Goal: Task Accomplishment & Management: Complete application form

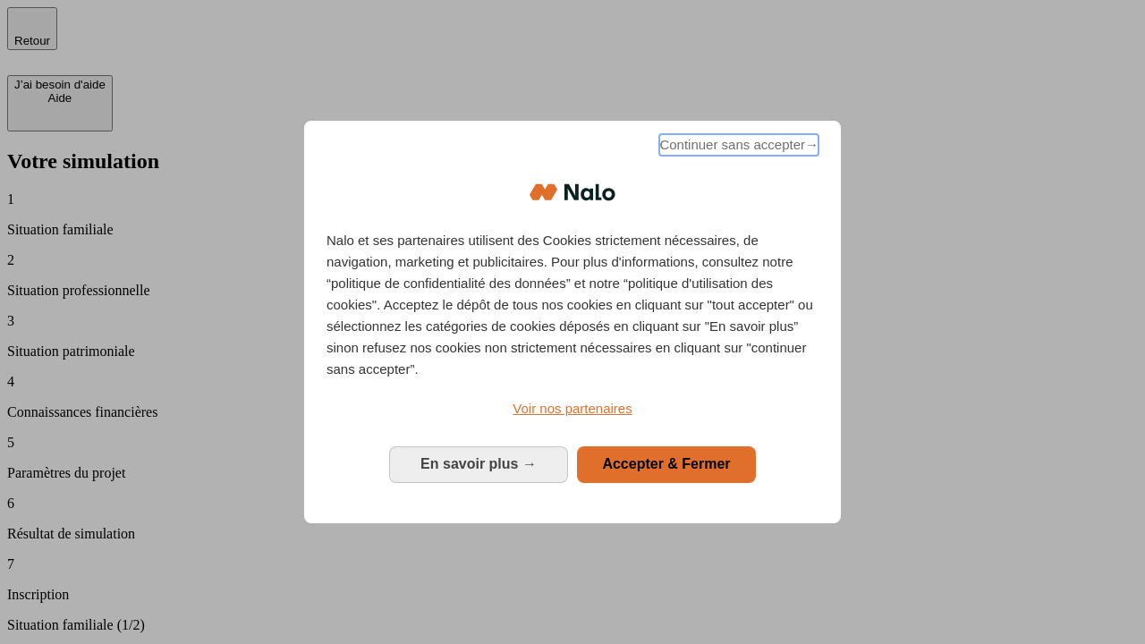
click at [737, 148] on span "Continuer sans accepter →" at bounding box center [738, 144] width 159 height 21
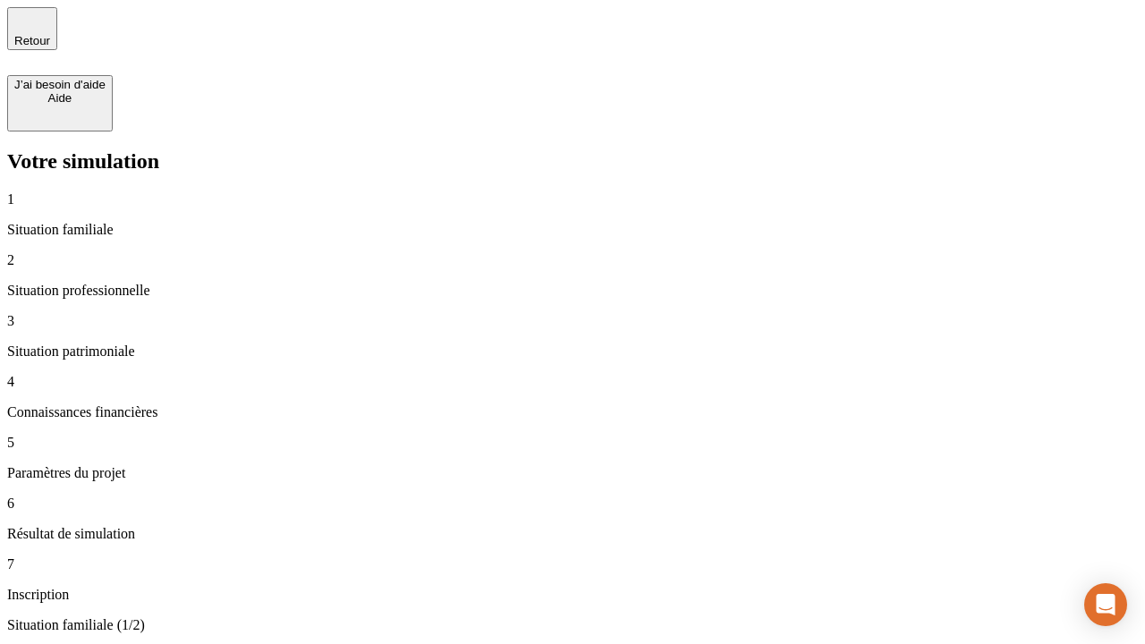
type input "30 000"
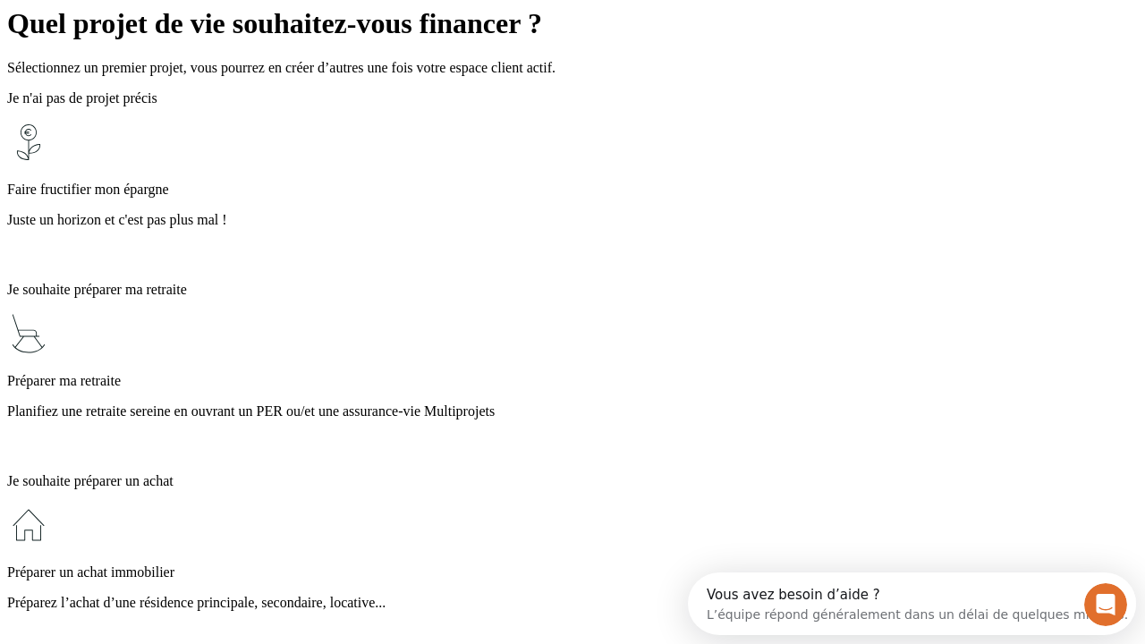
scroll to position [34, 0]
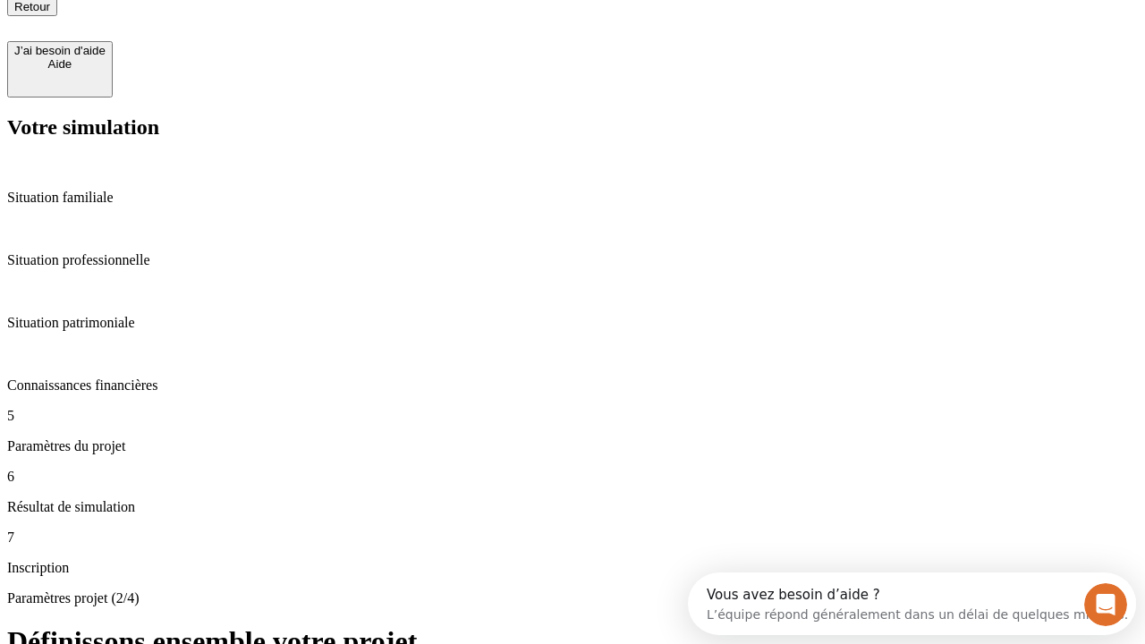
type input "25"
type input "1 000"
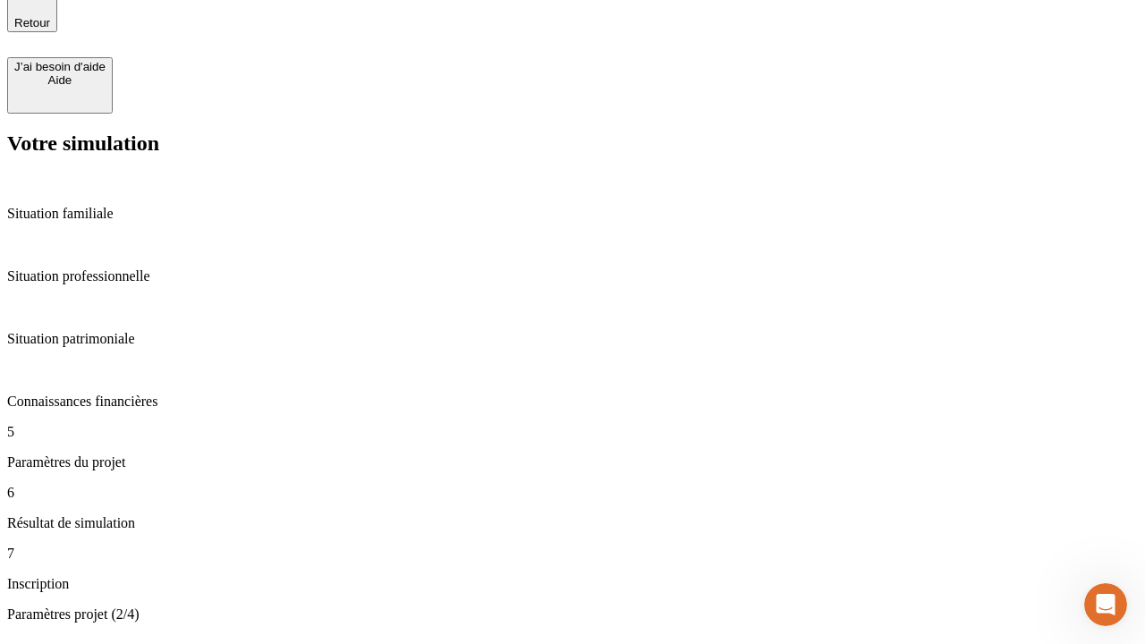
type input "640"
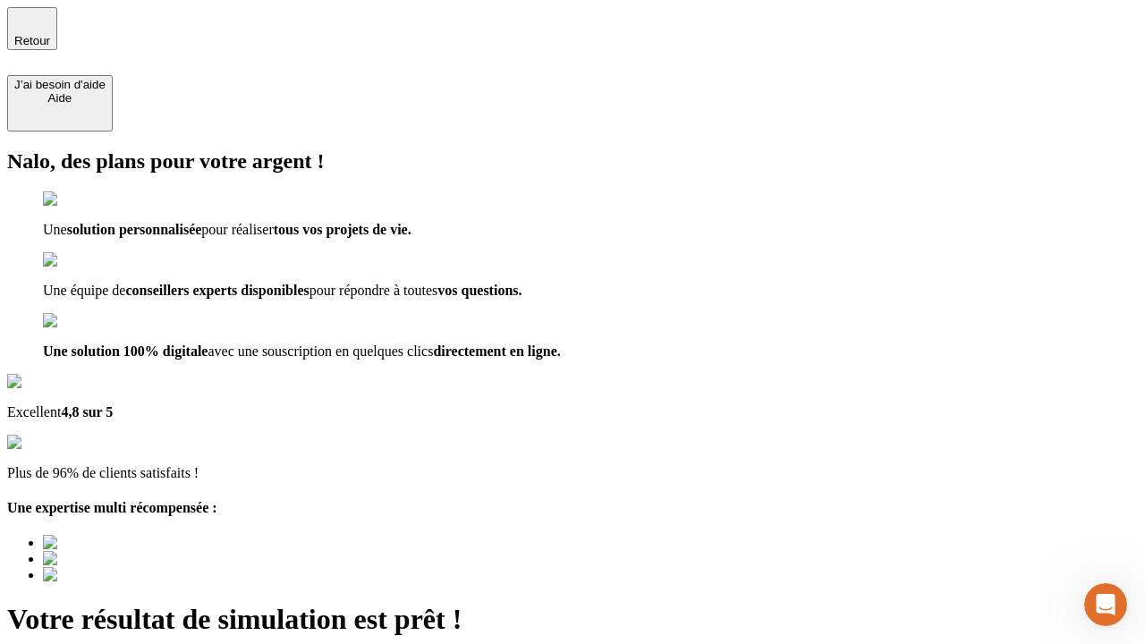
type input "[EMAIL_ADDRESS][PERSON_NAME][DOMAIN_NAME]"
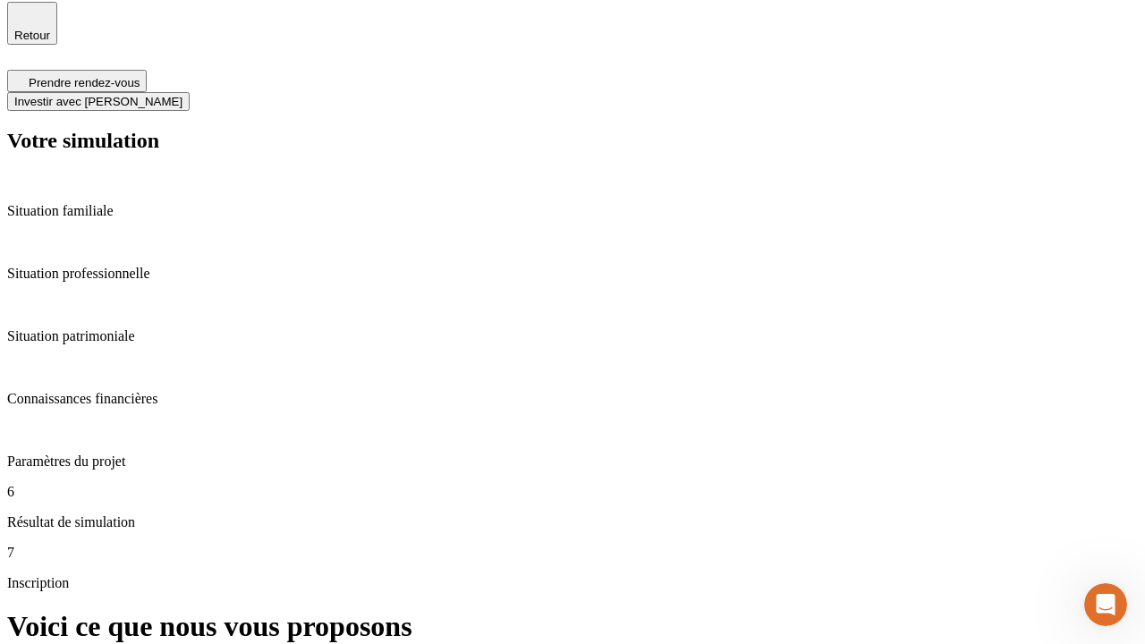
click at [183, 95] on span "Investir avec [PERSON_NAME]" at bounding box center [98, 101] width 168 height 13
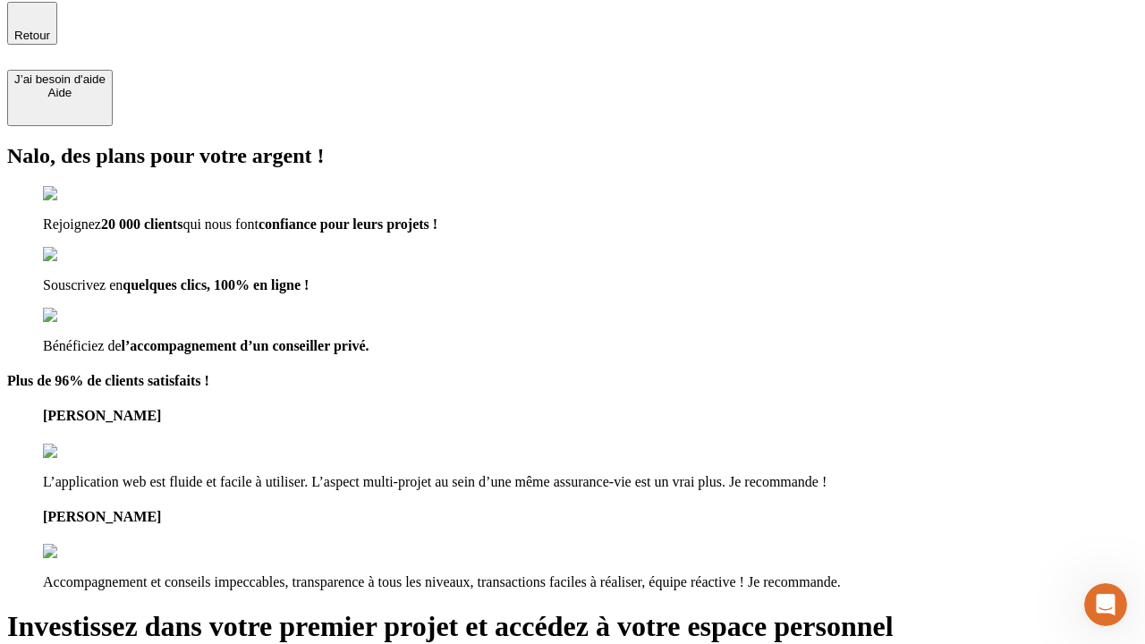
scroll to position [4, 0]
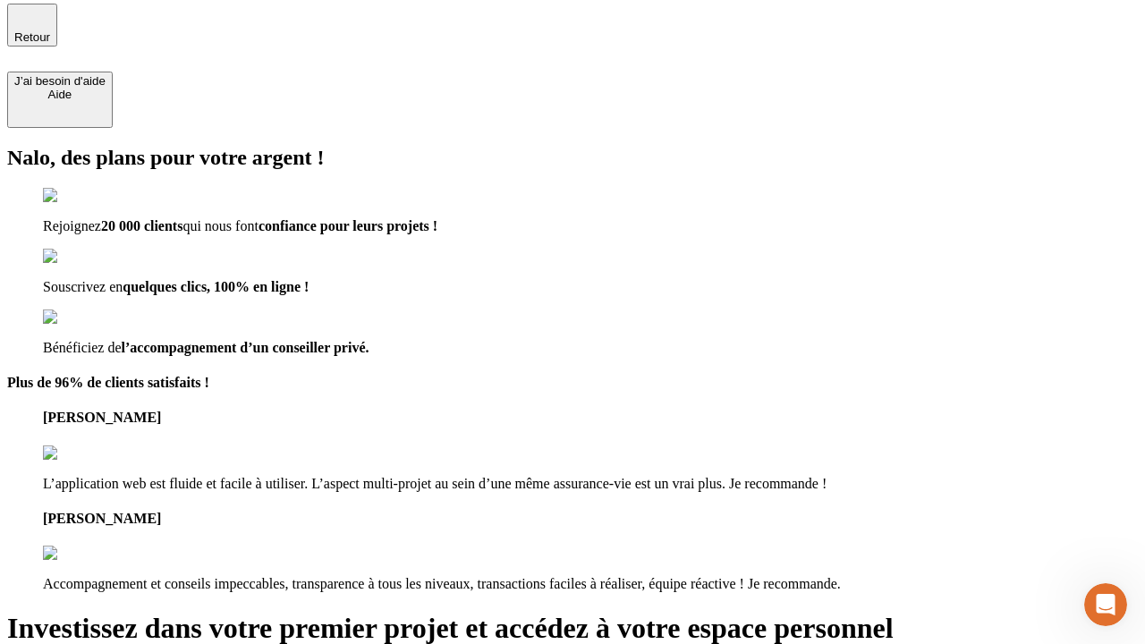
type input "[PERSON_NAME][EMAIL_ADDRESS][DOMAIN_NAME]"
